Goal: Task Accomplishment & Management: Manage account settings

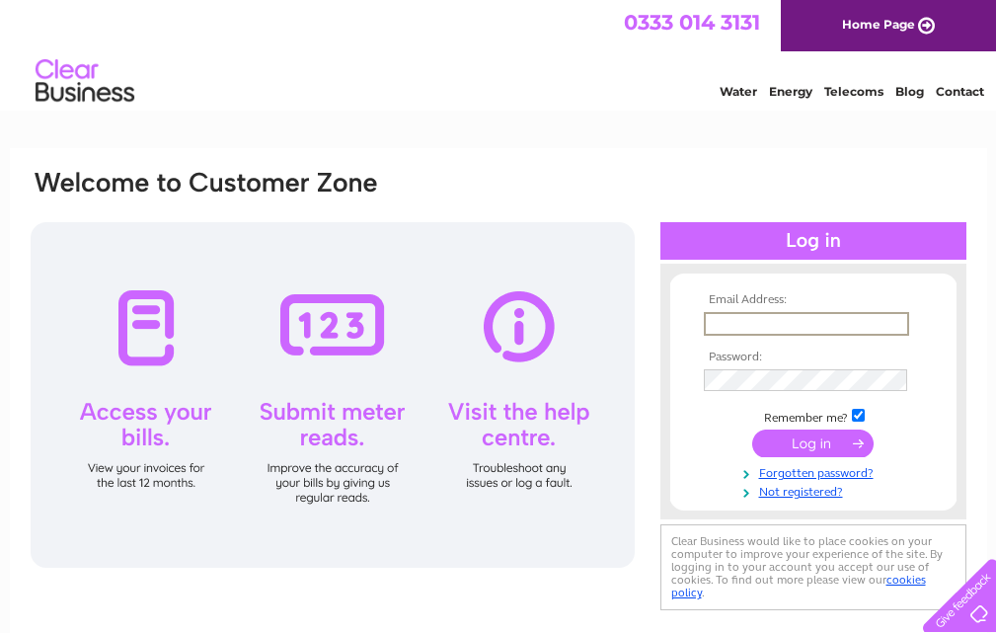
click at [775, 319] on input "text" at bounding box center [806, 324] width 205 height 24
type input "shonachas17@btinternet.com"
click at [816, 442] on input "submit" at bounding box center [812, 442] width 121 height 28
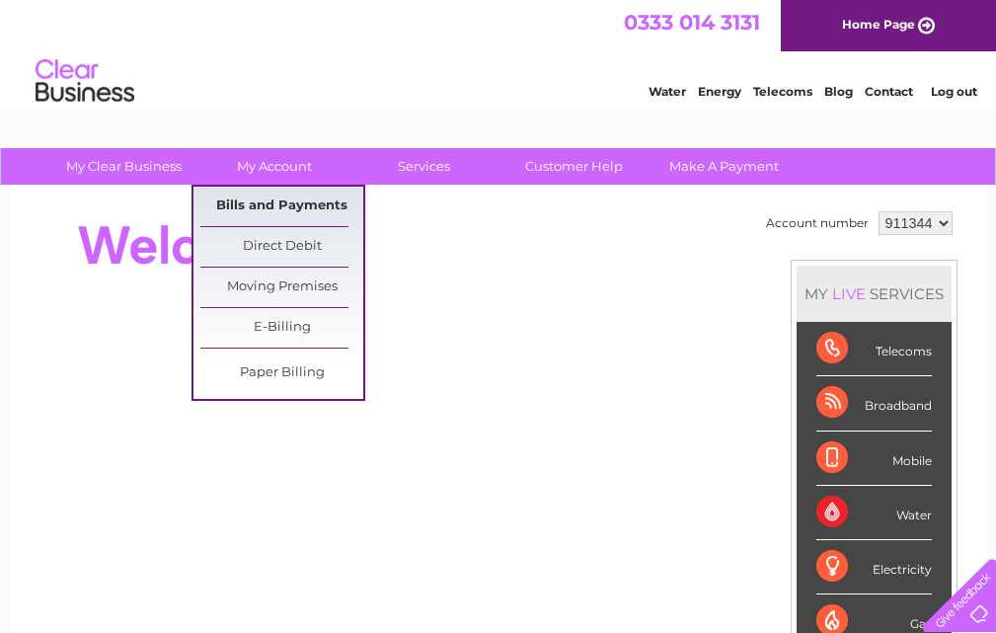
click at [301, 206] on link "Bills and Payments" at bounding box center [281, 206] width 163 height 39
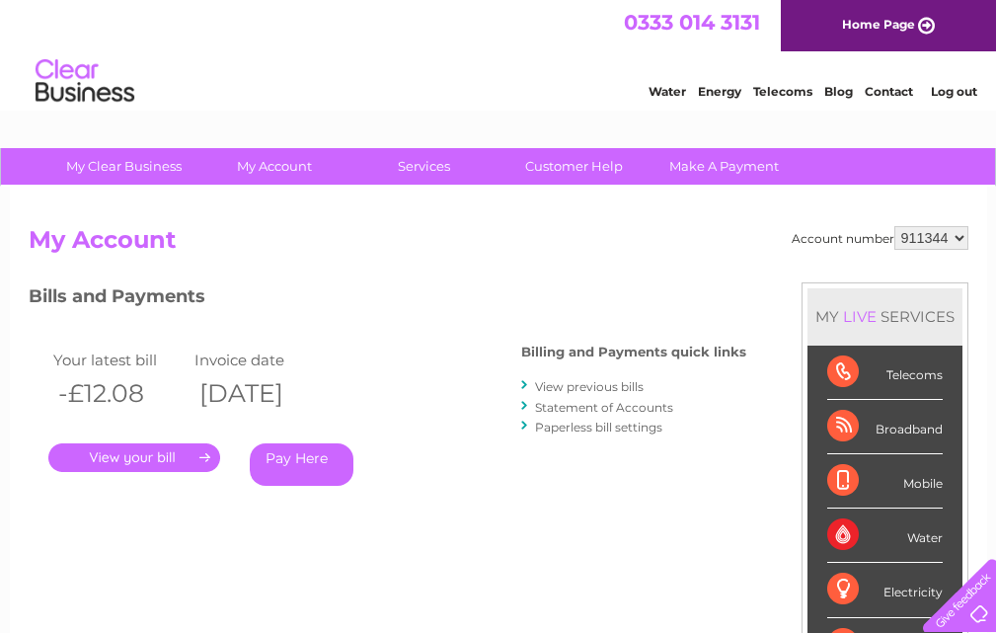
click at [962, 239] on select "911344 911772" at bounding box center [932, 238] width 74 height 24
select select "911772"
click at [896, 226] on select "911344 911772" at bounding box center [932, 238] width 74 height 24
click at [116, 457] on link "." at bounding box center [134, 457] width 172 height 29
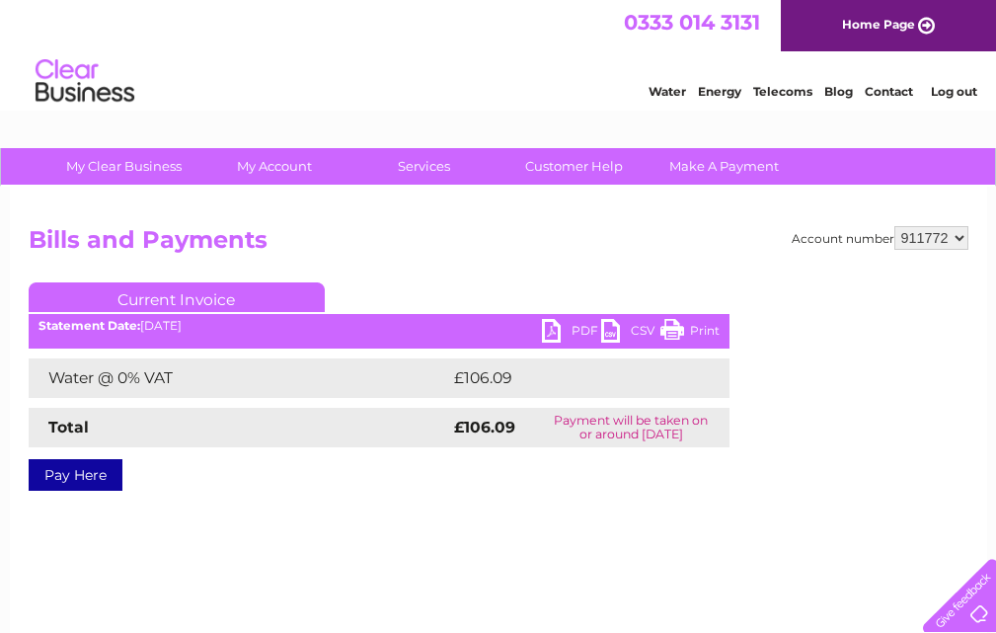
click at [577, 327] on link "PDF" at bounding box center [571, 333] width 59 height 29
click at [955, 89] on link "Log out" at bounding box center [954, 91] width 46 height 15
